Goal: Task Accomplishment & Management: Manage account settings

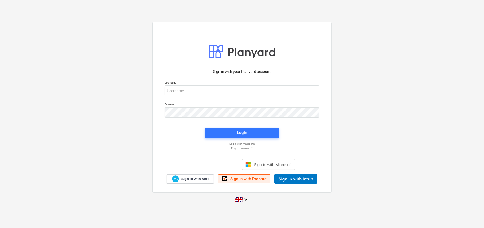
click at [245, 179] on span "Sign in with Procore" at bounding box center [248, 179] width 36 height 5
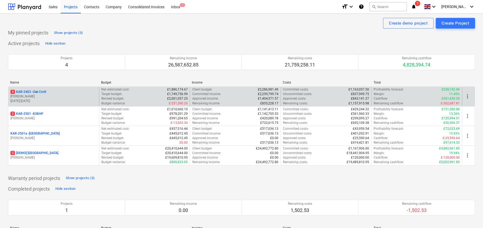
click at [41, 92] on p "3 KAR-2403 - Oak Croft" at bounding box center [28, 92] width 36 height 5
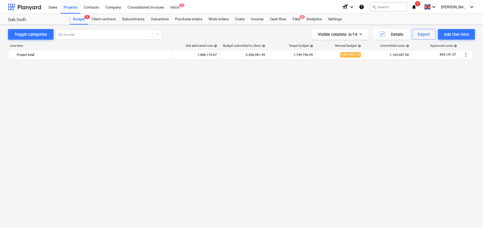
scroll to position [773, 0]
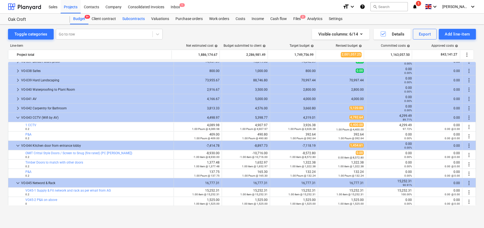
click at [134, 19] on div "Subcontracts" at bounding box center [133, 19] width 29 height 11
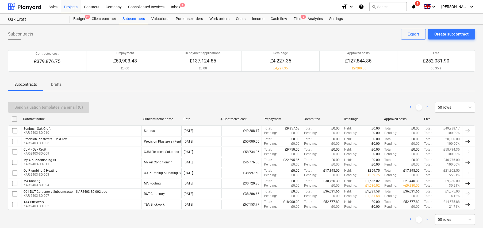
click at [57, 85] on p "Drafts" at bounding box center [56, 85] width 13 height 6
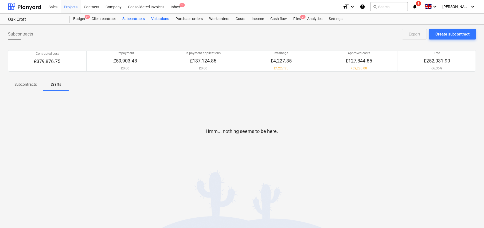
click at [160, 20] on div "Valuations" at bounding box center [160, 19] width 24 height 11
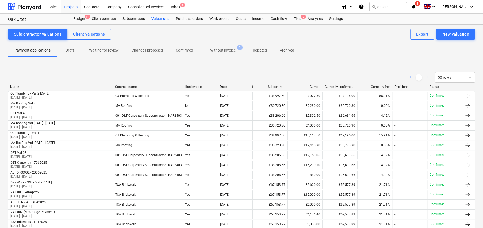
click at [69, 49] on p "Draft" at bounding box center [69, 51] width 13 height 6
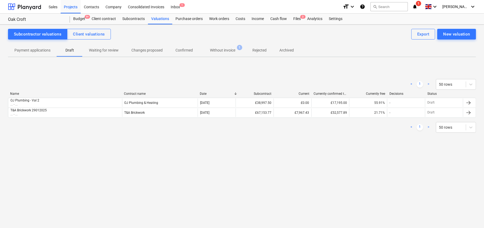
click at [38, 50] on p "Payment applications" at bounding box center [32, 51] width 36 height 6
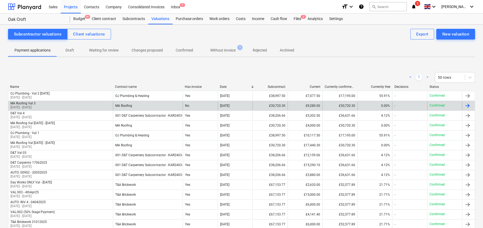
click at [34, 105] on p "[DATE] - [DATE]" at bounding box center [22, 107] width 25 height 5
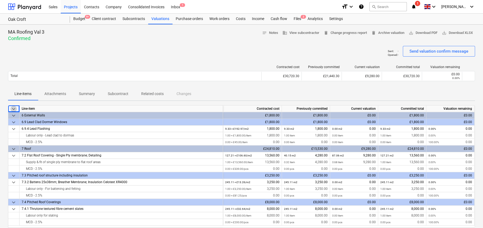
click at [13, 107] on span "keyboard_arrow_down" at bounding box center [13, 109] width 6 height 6
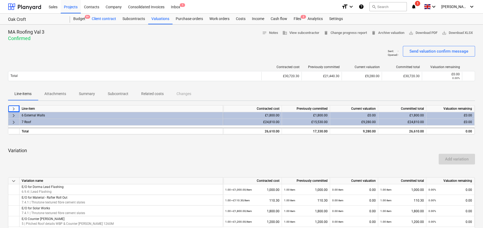
click at [106, 19] on div "Client contract" at bounding box center [103, 19] width 31 height 11
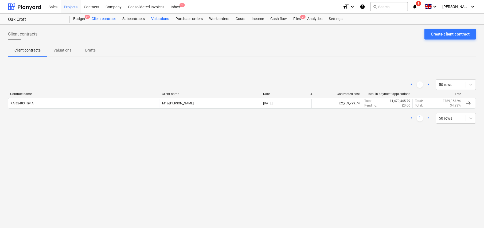
click at [157, 16] on div "Valuations" at bounding box center [160, 19] width 24 height 11
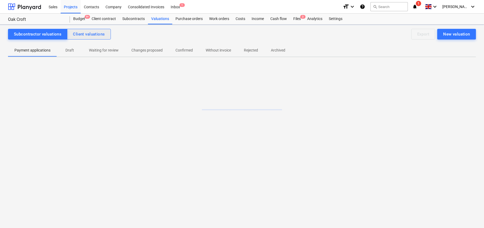
click at [97, 37] on div "Client valuations" at bounding box center [89, 34] width 32 height 7
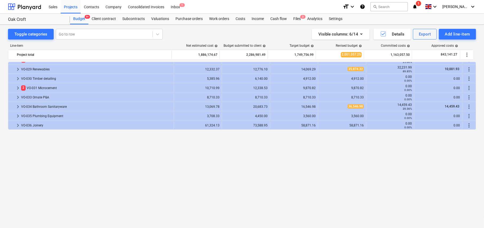
scroll to position [612, 0]
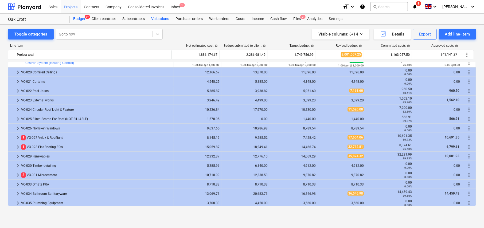
click at [158, 19] on div "Valuations" at bounding box center [160, 19] width 24 height 11
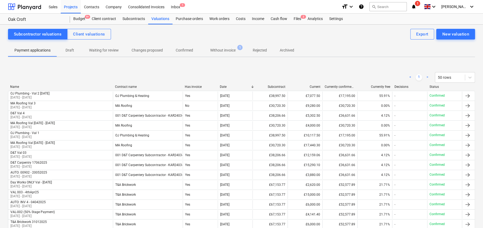
click at [70, 49] on p "Draft" at bounding box center [69, 51] width 13 height 6
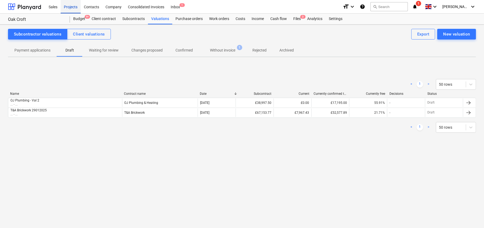
click at [72, 7] on div "Projects" at bounding box center [71, 7] width 20 height 14
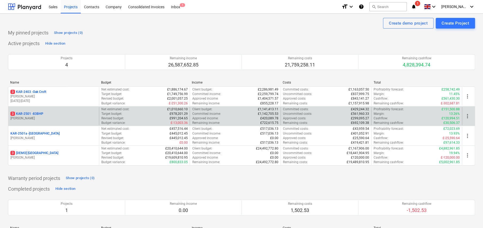
click at [38, 114] on p "3 KAR-2501 - 83BHP" at bounding box center [26, 114] width 33 height 5
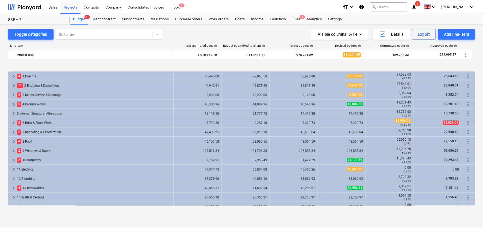
scroll to position [203, 0]
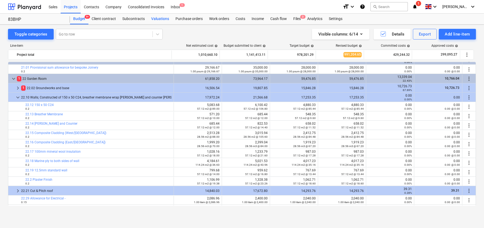
click at [157, 18] on div "Valuations" at bounding box center [160, 19] width 24 height 11
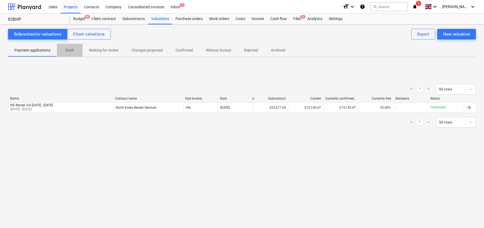
click at [67, 51] on p "Draft" at bounding box center [69, 51] width 13 height 6
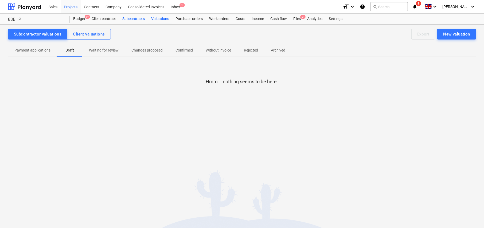
click at [131, 19] on div "Subcontracts" at bounding box center [133, 19] width 29 height 11
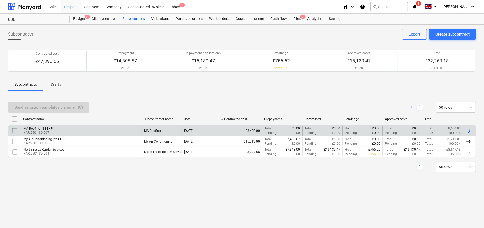
click at [55, 129] on div "MA Roofing - 83BHP KAR-2501-SO-007" at bounding box center [81, 130] width 121 height 9
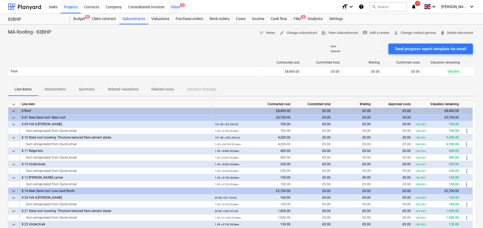
click at [180, 8] on div "Inbox 1" at bounding box center [176, 7] width 16 height 14
